Goal: Use online tool/utility: Utilize a website feature to perform a specific function

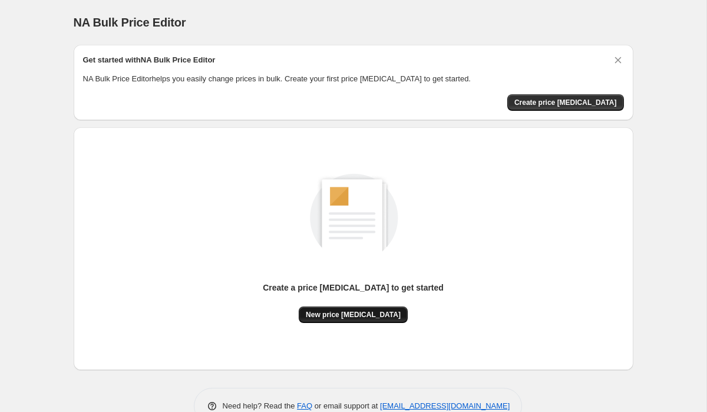
click at [342, 313] on span "New price change job" at bounding box center [353, 314] width 95 height 9
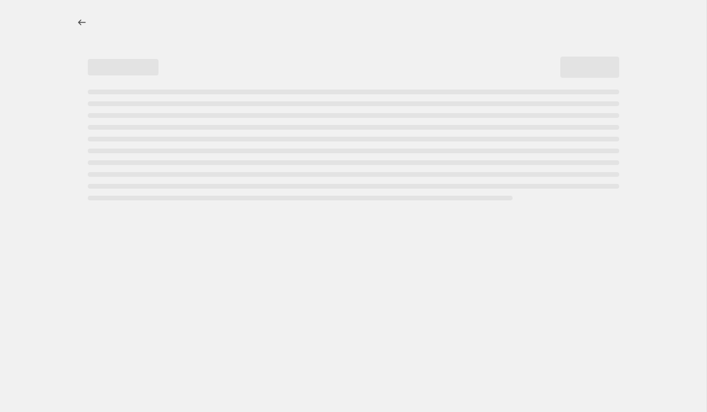
select select "percentage"
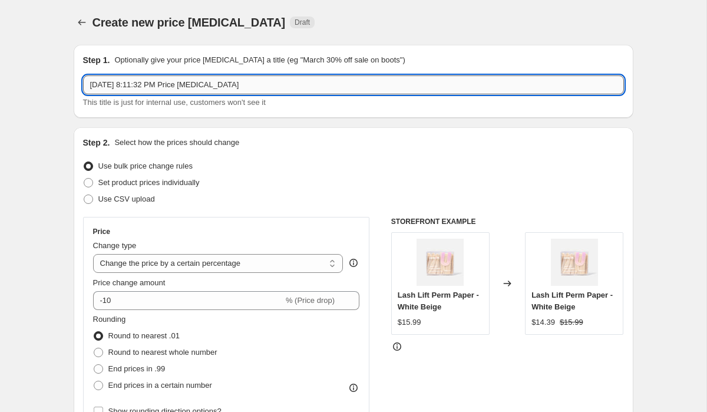
click at [234, 89] on input "Oct 8, 2025, 8:11:32 PM Price change job" at bounding box center [353, 84] width 541 height 19
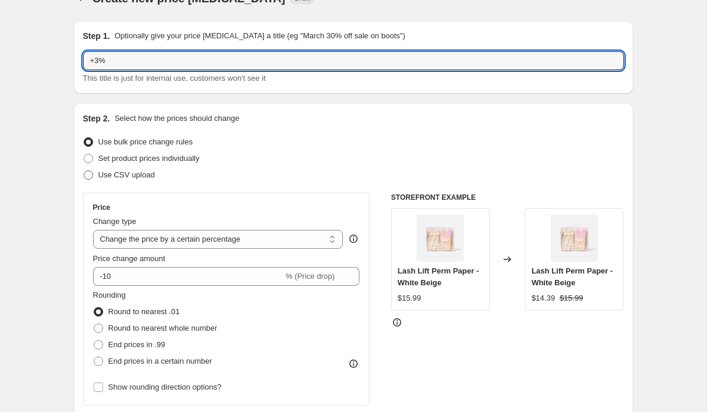
scroll to position [25, 0]
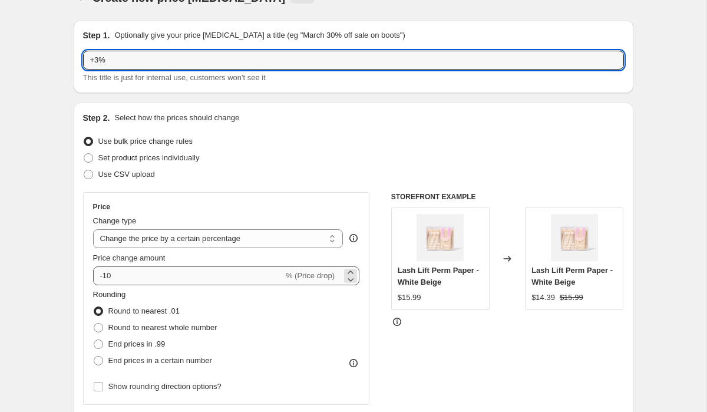
type input "+3%"
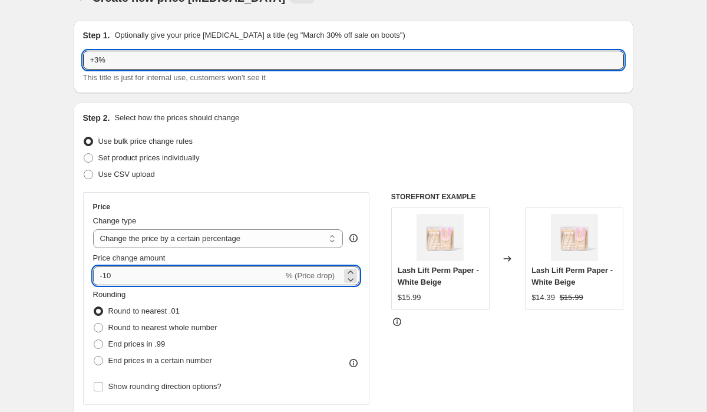
click at [129, 277] on input "-10" at bounding box center [188, 275] width 190 height 19
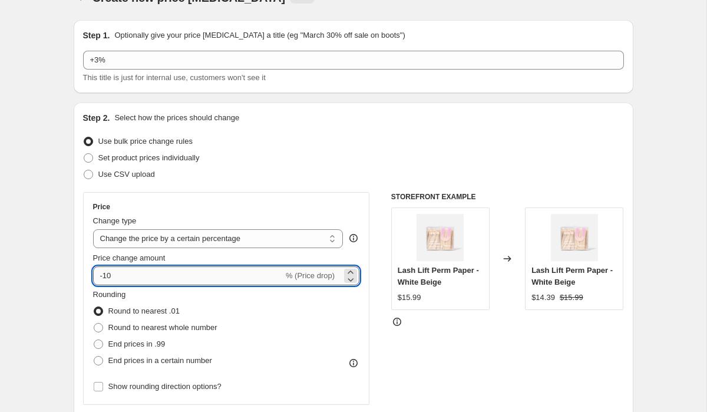
click at [129, 277] on input "-10" at bounding box center [188, 275] width 190 height 19
type input "-1"
type input "3"
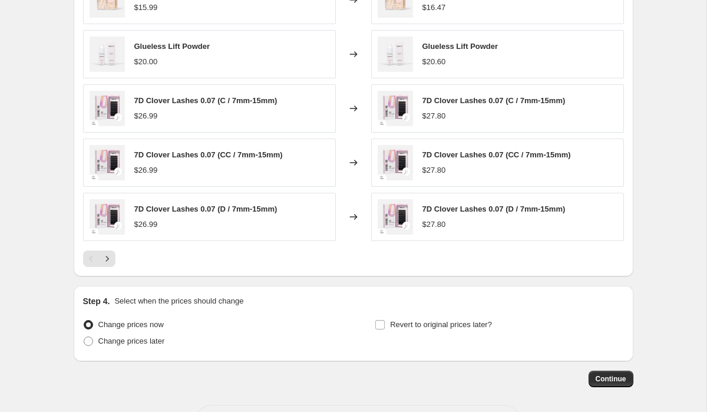
scroll to position [766, 0]
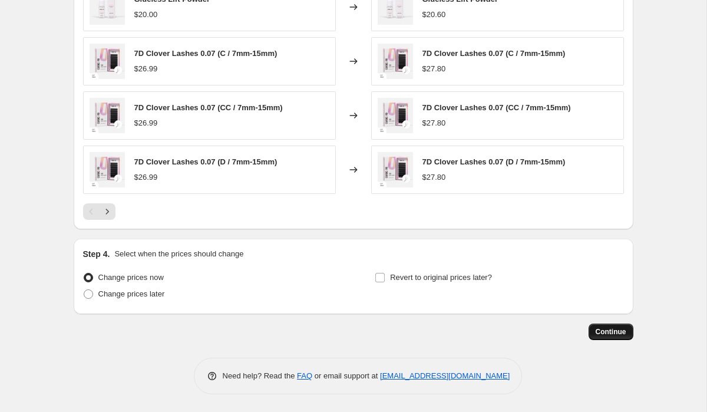
click at [606, 330] on span "Continue" at bounding box center [611, 331] width 31 height 9
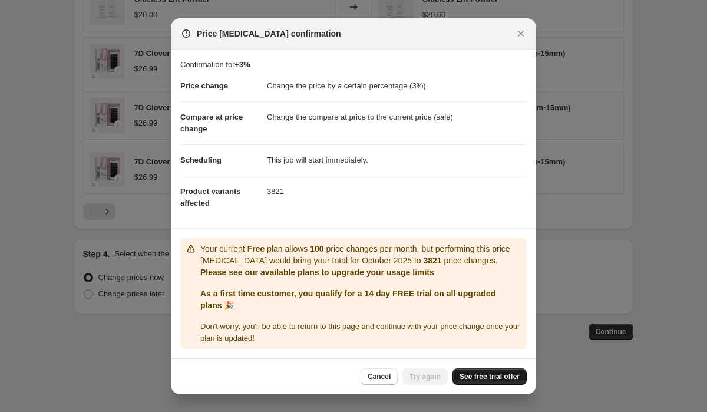
click at [479, 375] on span "See free trial offer" at bounding box center [489, 376] width 60 height 9
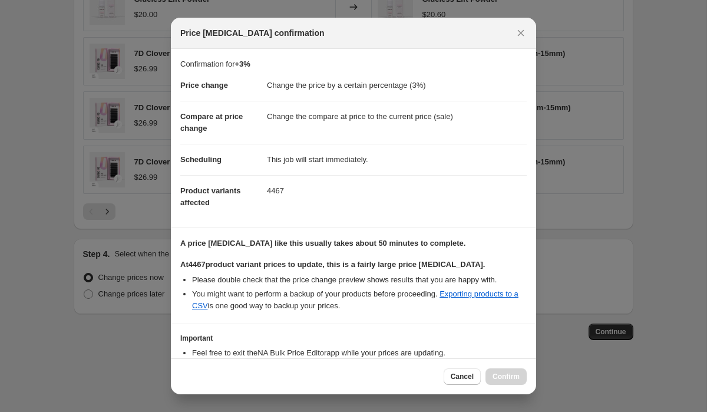
scroll to position [77, 0]
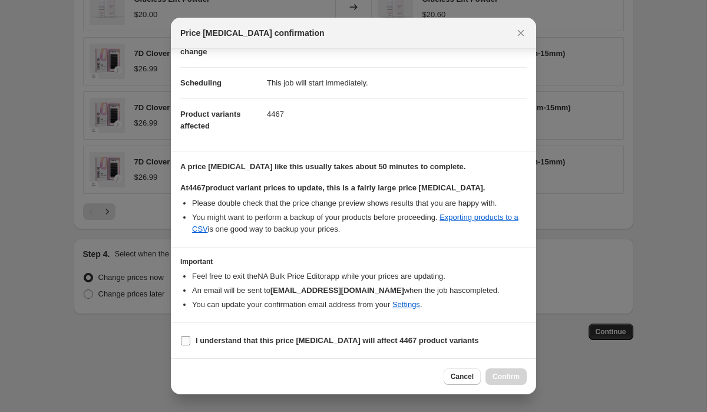
click at [244, 339] on b "I understand that this price change job will affect 4467 product variants" at bounding box center [337, 340] width 283 height 9
click at [190, 339] on input "I understand that this price change job will affect 4467 product variants" at bounding box center [185, 340] width 9 height 9
checkbox input "true"
click at [515, 373] on span "Confirm" at bounding box center [505, 376] width 27 height 9
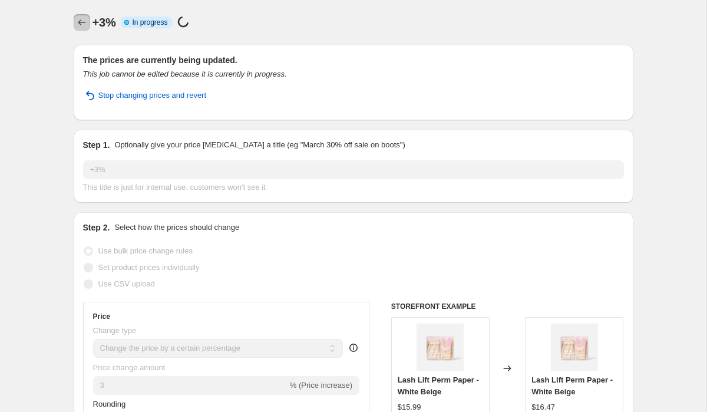
click at [81, 21] on icon "Price change jobs" at bounding box center [82, 22] width 12 height 12
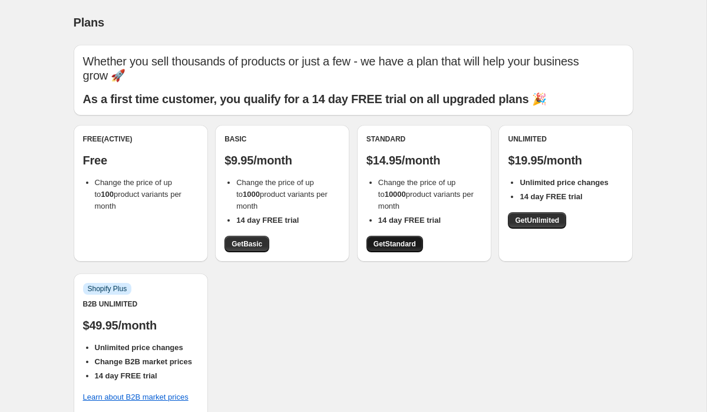
scroll to position [19, 0]
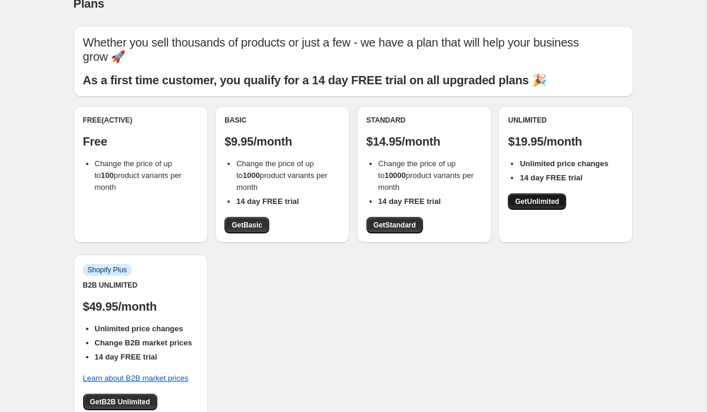
click at [517, 197] on span "Get Unlimited" at bounding box center [537, 201] width 44 height 9
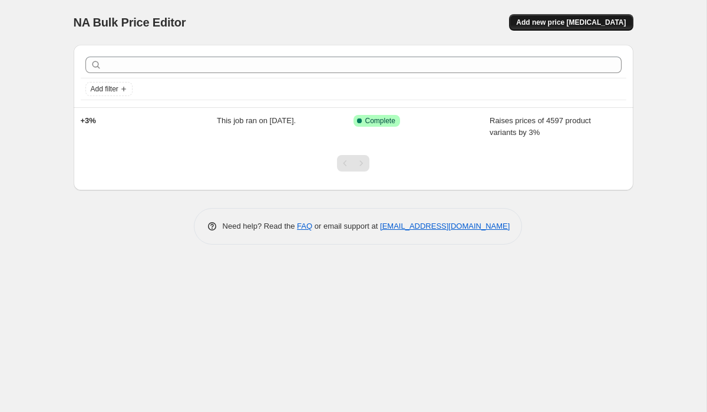
click at [560, 23] on span "Add new price [MEDICAL_DATA]" at bounding box center [571, 22] width 110 height 9
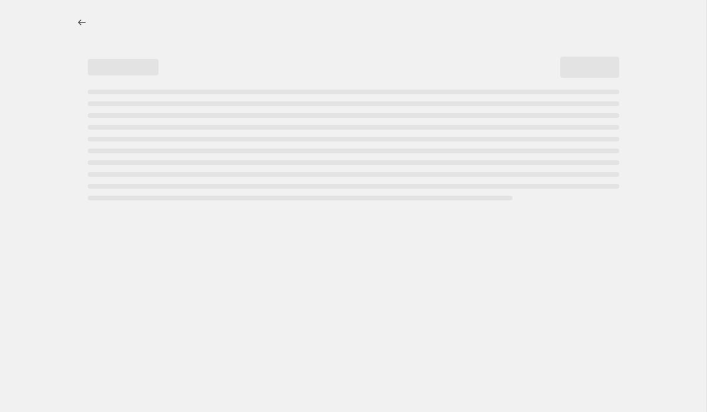
select select "percentage"
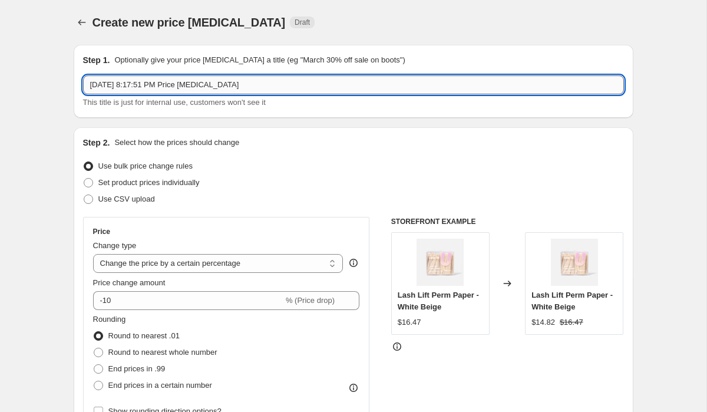
click at [264, 90] on input "Oct 8, 2025, 8:17:51 PM Price change job" at bounding box center [353, 84] width 541 height 19
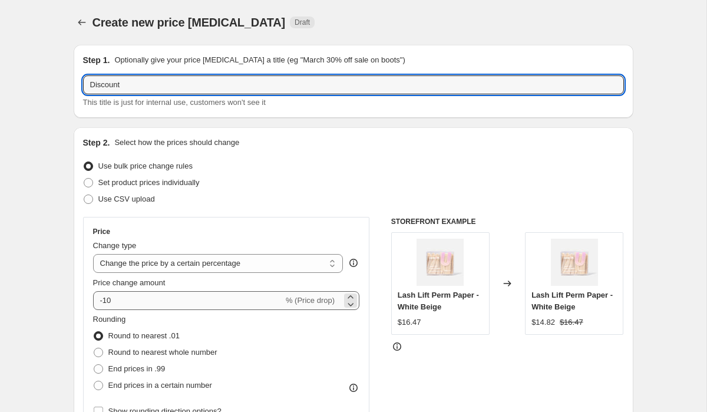
type input "Discount"
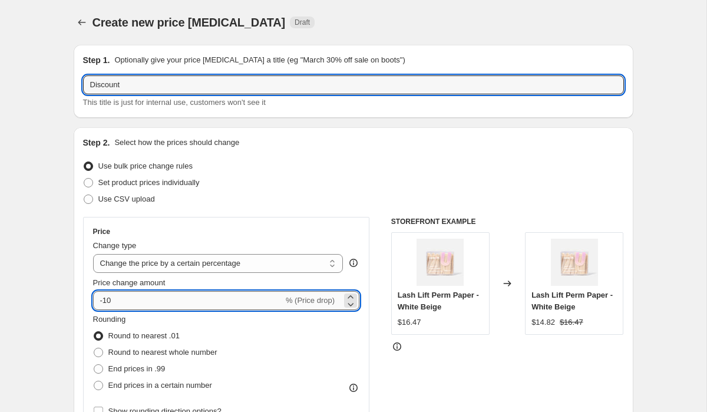
click at [141, 300] on input "-10" at bounding box center [188, 300] width 190 height 19
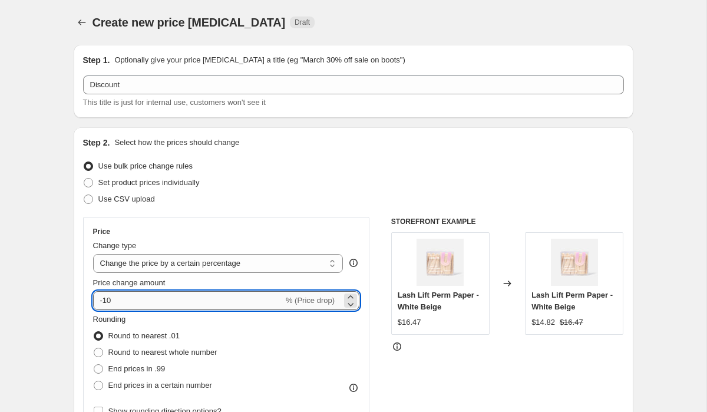
type input "-1"
type input "-40"
click at [230, 343] on div "Rounding Round to nearest .01 Round to nearest whole number End prices in .99 E…" at bounding box center [226, 353] width 267 height 80
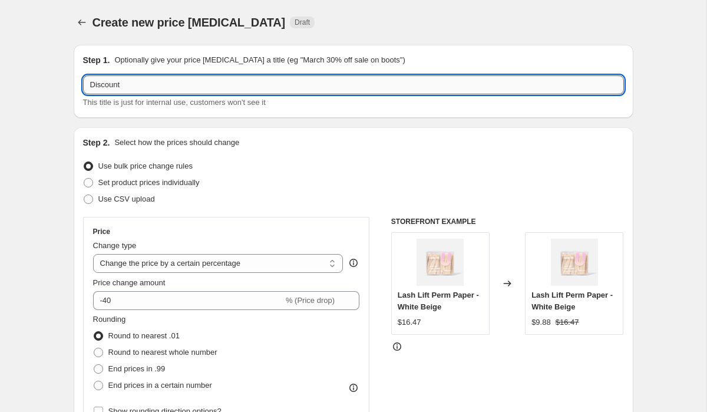
click at [299, 81] on input "Discount" at bounding box center [353, 84] width 541 height 19
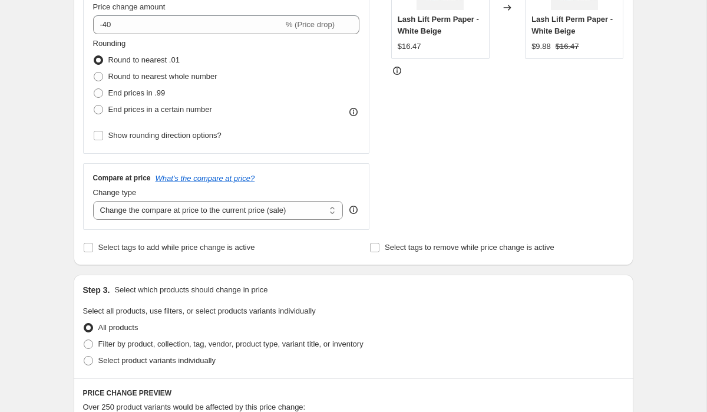
scroll to position [766, 0]
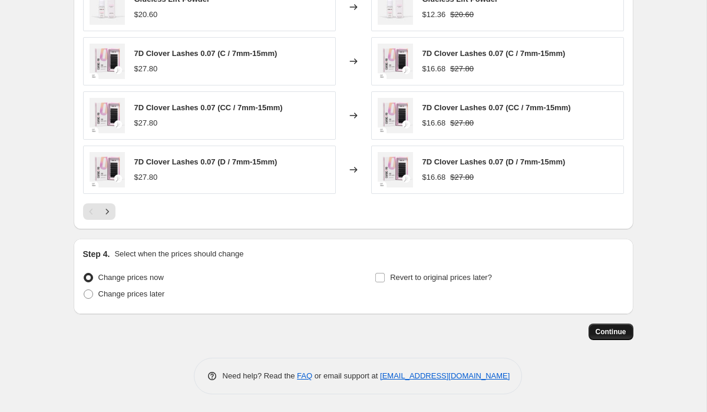
type input "Discount 405"
click at [621, 332] on span "Continue" at bounding box center [611, 331] width 31 height 9
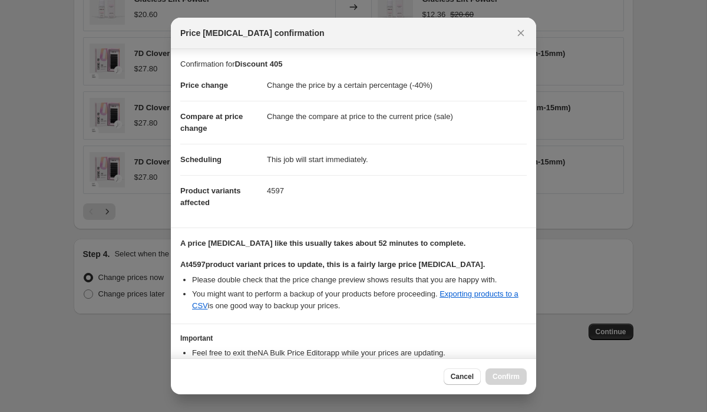
scroll to position [77, 0]
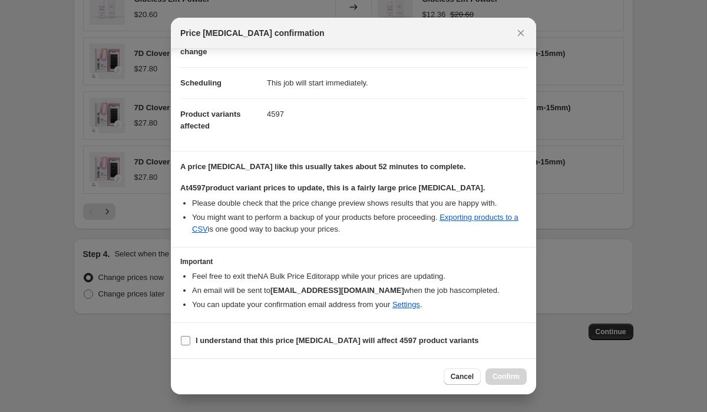
click at [343, 338] on b "I understand that this price change job will affect 4597 product variants" at bounding box center [337, 340] width 283 height 9
click at [190, 338] on input "I understand that this price change job will affect 4597 product variants" at bounding box center [185, 340] width 9 height 9
checkbox input "true"
click at [511, 374] on span "Confirm" at bounding box center [505, 376] width 27 height 9
